Goal: Transaction & Acquisition: Subscribe to service/newsletter

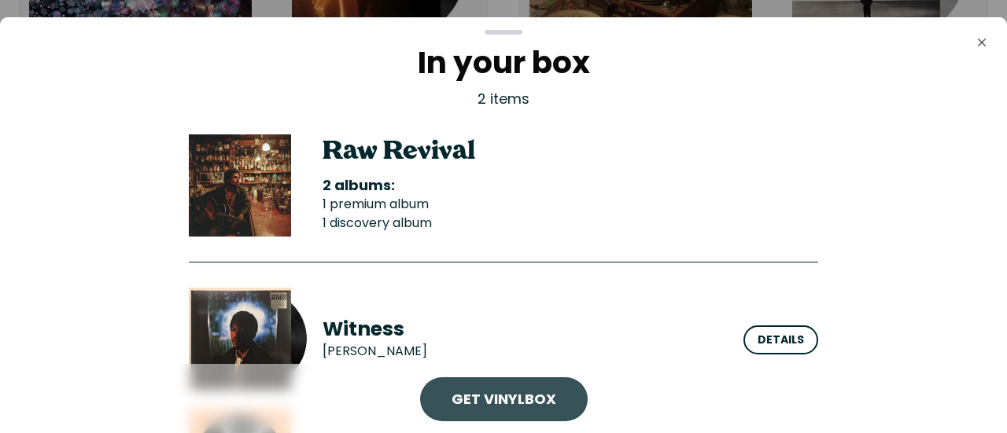
drag, startPoint x: 0, startPoint y: 0, endPoint x: 514, endPoint y: 391, distance: 645.9
click at [514, 391] on link "Get VinylBox" at bounding box center [503, 400] width 105 height 20
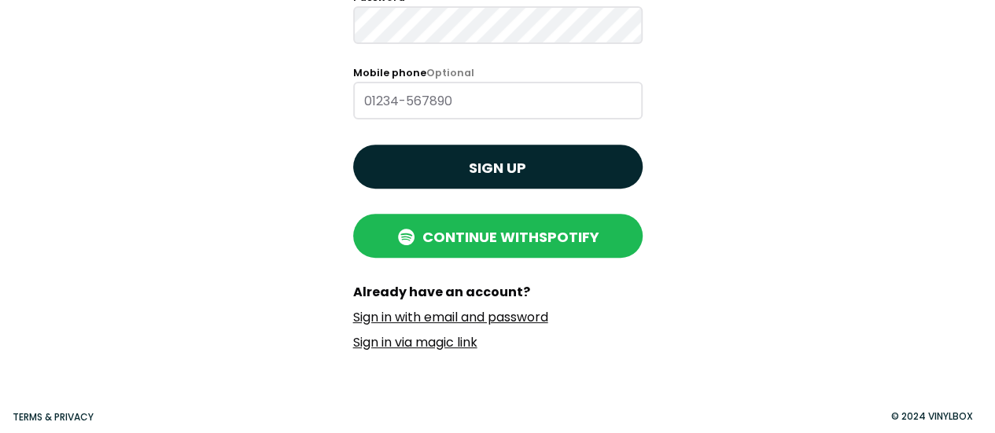
scroll to position [239, 0]
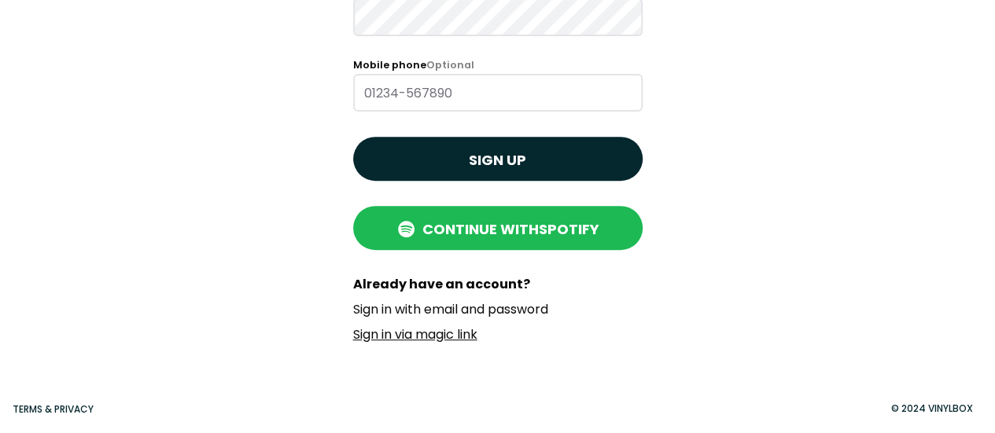
click at [517, 307] on link "Sign in with email and password" at bounding box center [450, 309] width 195 height 18
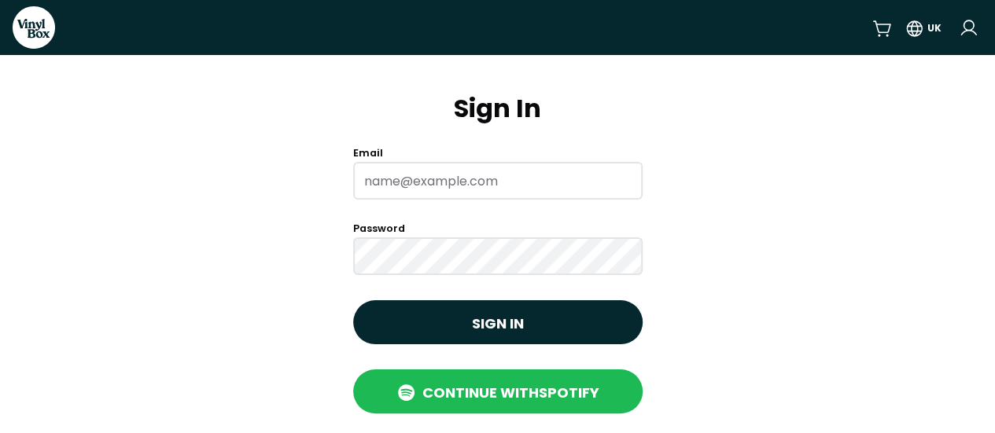
click at [510, 181] on input "Email" at bounding box center [497, 181] width 289 height 38
type input "[EMAIL_ADDRESS][DOMAIN_NAME]"
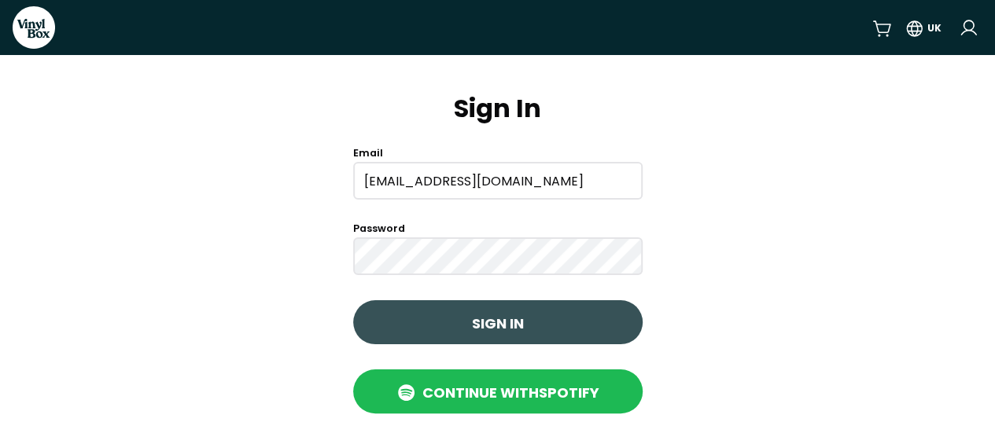
click at [497, 325] on span "Sign in" at bounding box center [498, 323] width 52 height 21
